Goal: Check status

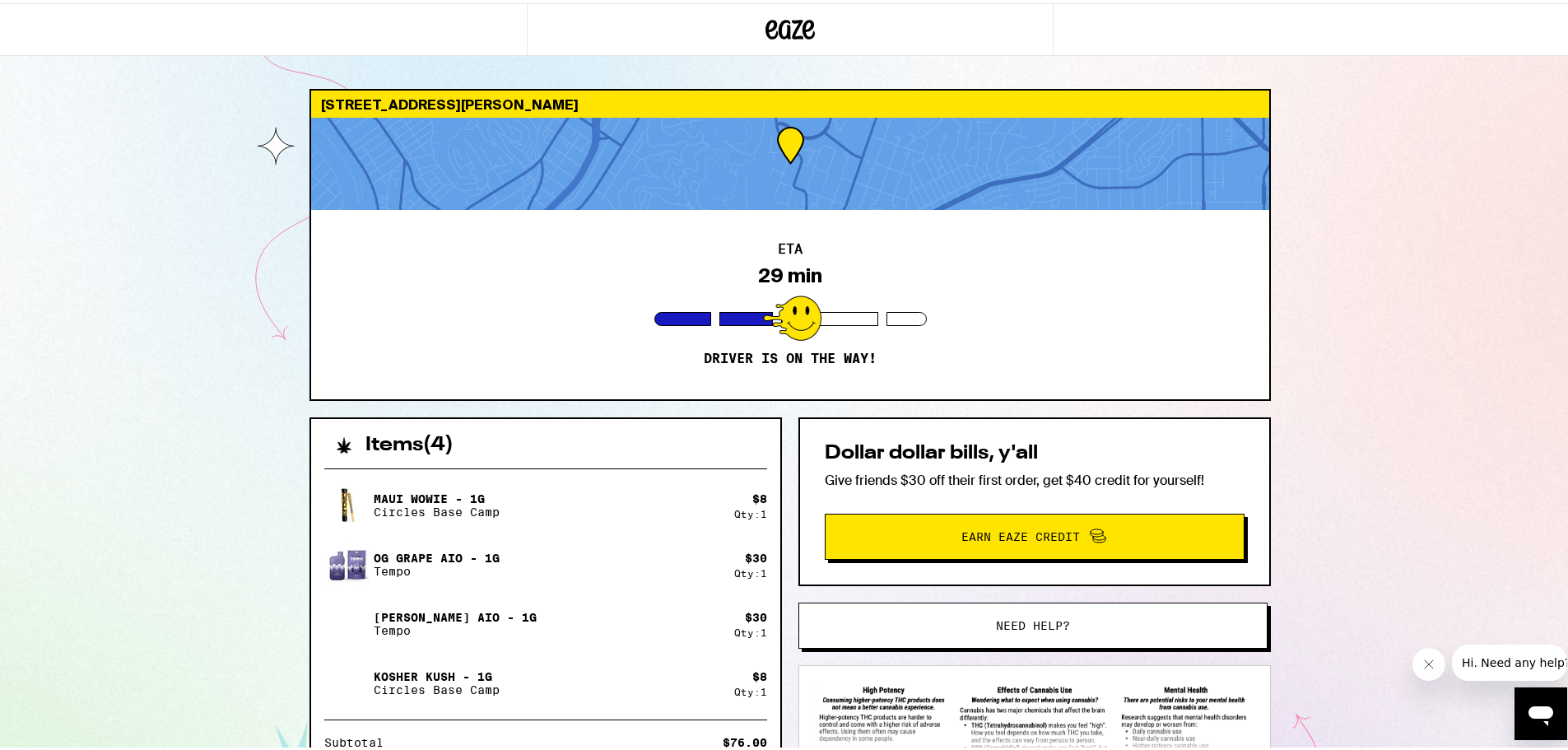
click at [1418, 337] on div "[STREET_ADDRESS][PERSON_NAME] ETA 29 min Driver is on the way! Items ( 4 ) Maui…" at bounding box center [790, 521] width 1580 height 1044
click at [1383, 517] on div "[STREET_ADDRESS][PERSON_NAME] ETA 28 min Driver is on the way! Items ( 4 ) Maui…" at bounding box center [790, 521] width 1580 height 1044
click at [891, 312] on div at bounding box center [897, 315] width 58 height 45
click at [1334, 326] on div "[STREET_ADDRESS][PERSON_NAME] ETA Arriving Soon Order is arriving Items ( 4 ) M…" at bounding box center [790, 521] width 1580 height 1044
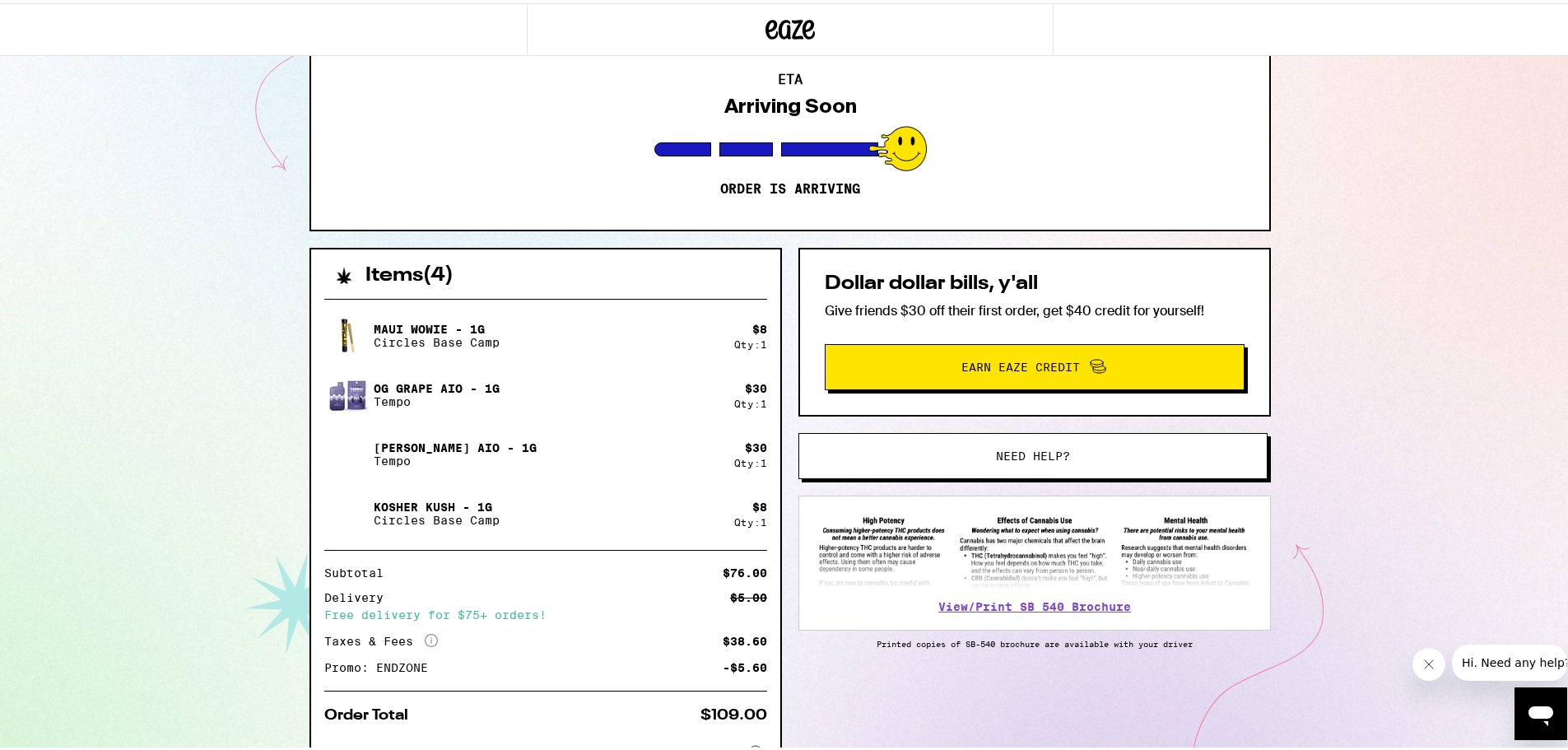
scroll to position [297, 0]
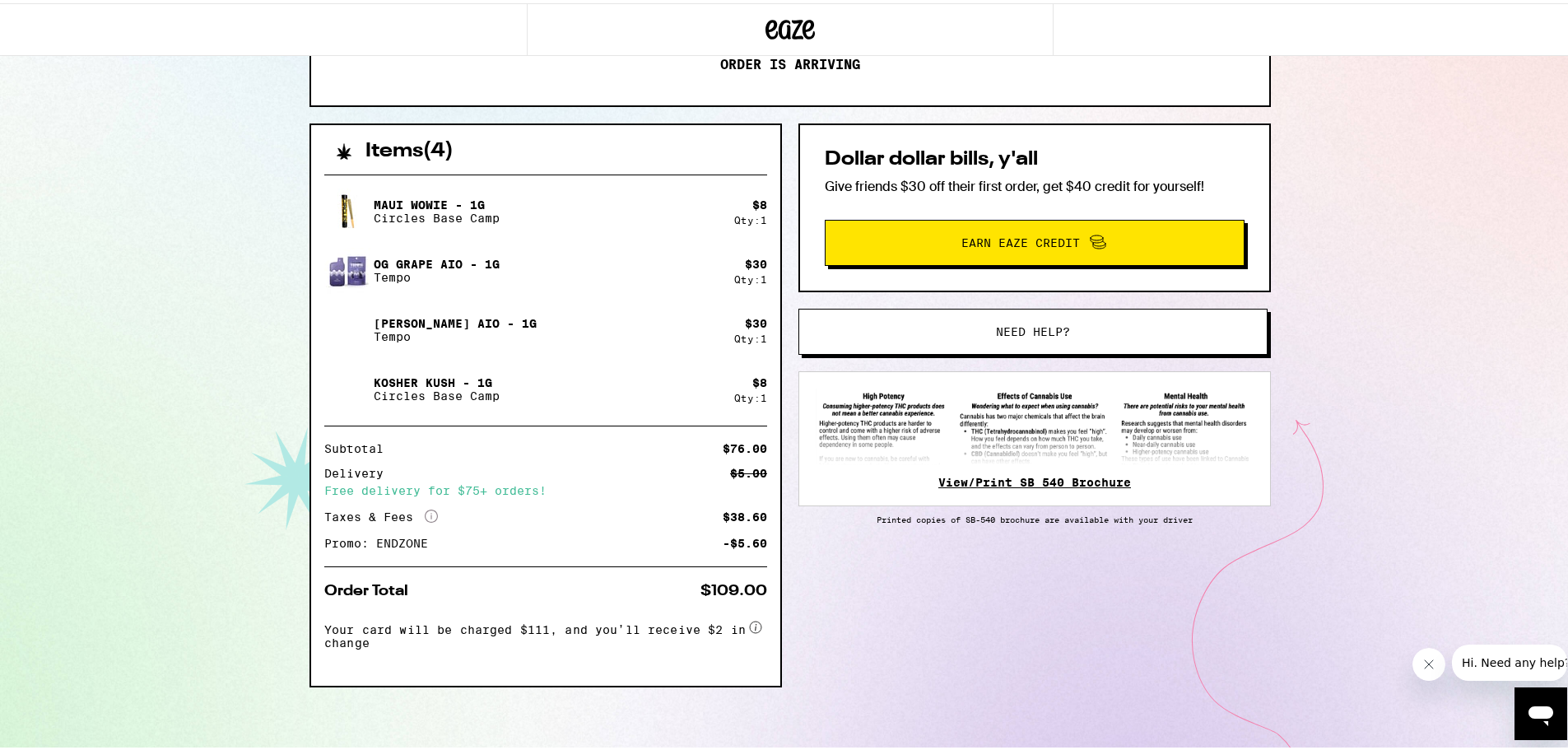
click at [1070, 481] on link "View/Print SB 540 Brochure" at bounding box center [1034, 479] width 193 height 13
click at [963, 477] on link "View/Print SB 540 Brochure" at bounding box center [1034, 479] width 193 height 13
